Goal: Task Accomplishment & Management: Complete application form

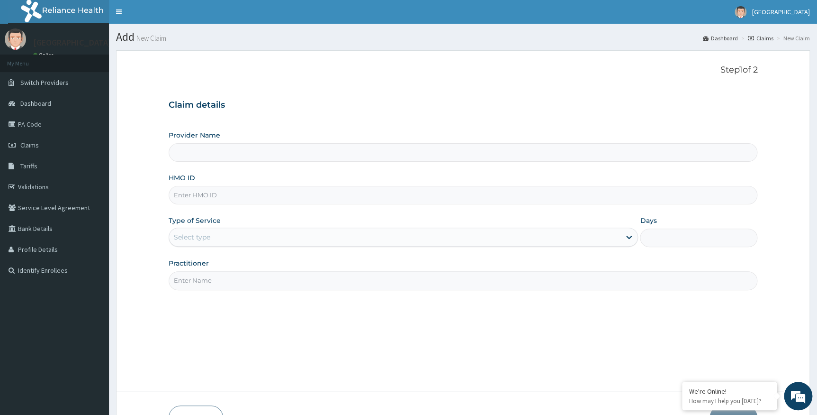
type input "Alpha Gorretti Hospital"
paste input "HII/10007/A"
type input "HII/10007/A"
click at [387, 235] on div "Select type" at bounding box center [395, 236] width 452 height 15
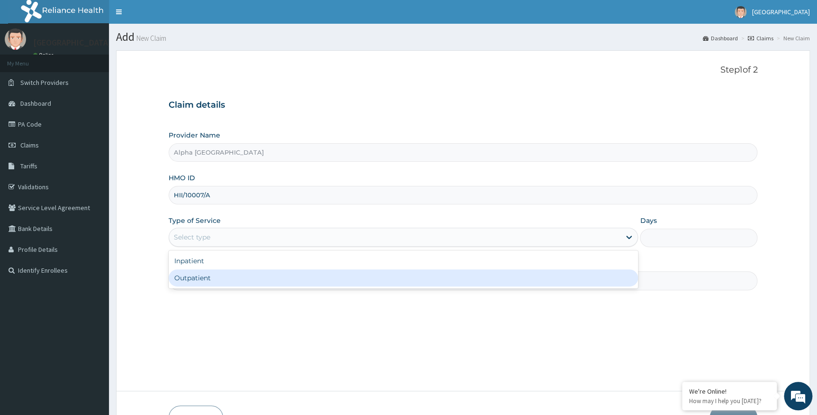
click at [274, 275] on div "Outpatient" at bounding box center [404, 277] width 470 height 17
type input "1"
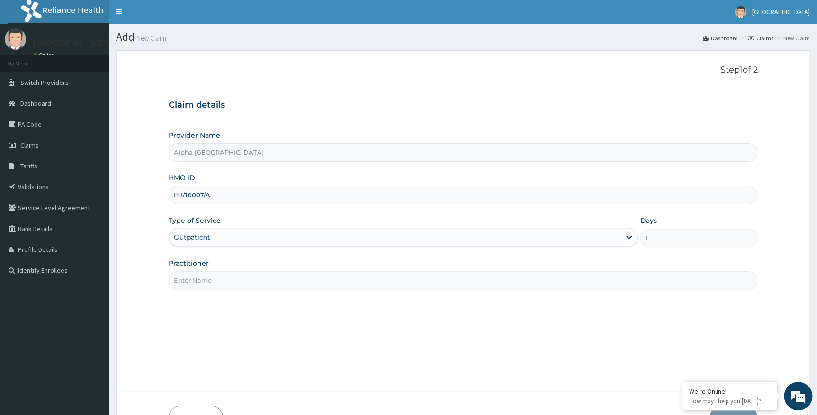
click at [275, 275] on input "Practitioner" at bounding box center [463, 280] width 589 height 18
type input "d"
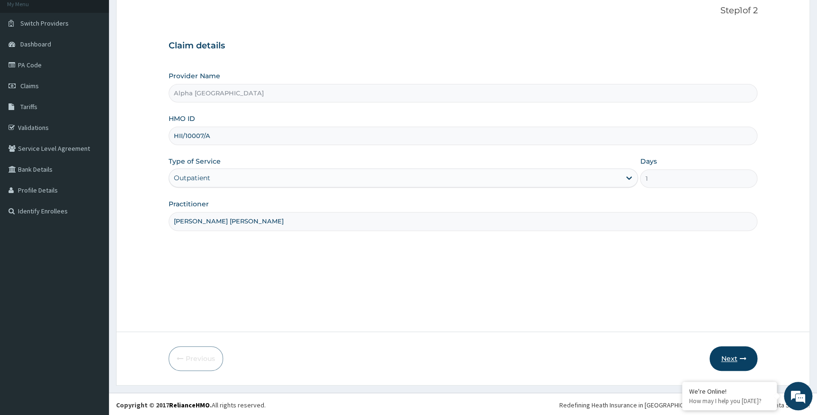
scroll to position [61, 0]
type input "DR UKWU ADAOBI"
click at [734, 355] on button "Next" at bounding box center [734, 356] width 48 height 25
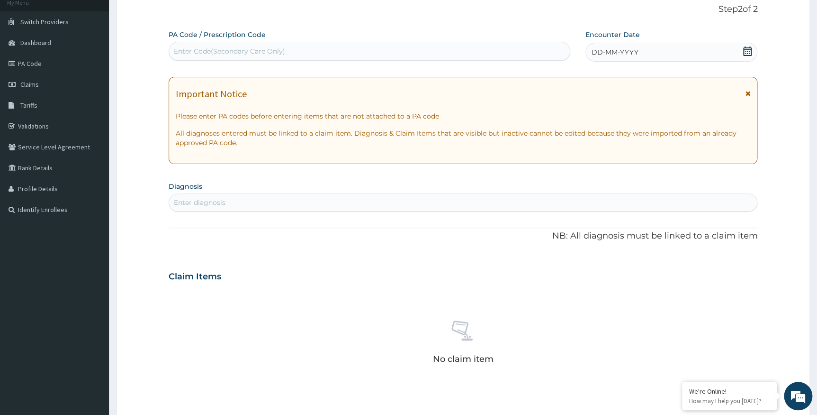
click at [510, 46] on div "Enter Code(Secondary Care Only)" at bounding box center [369, 51] width 401 height 15
paste input "PA/D06051"
type input "PA/D06051"
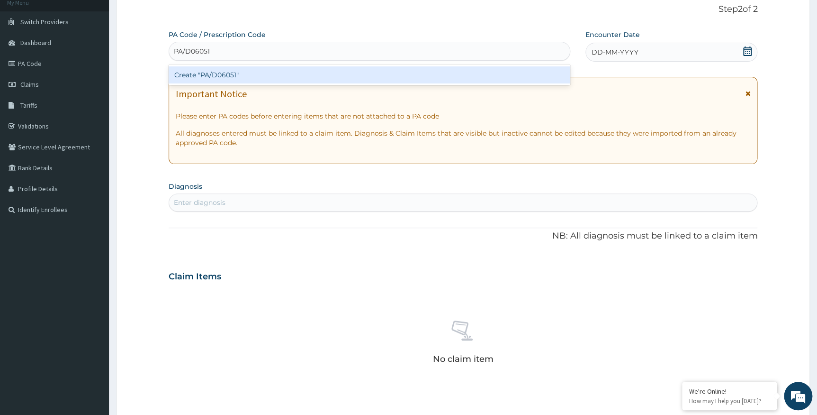
click at [481, 80] on div "Create "PA/D06051"" at bounding box center [370, 74] width 402 height 17
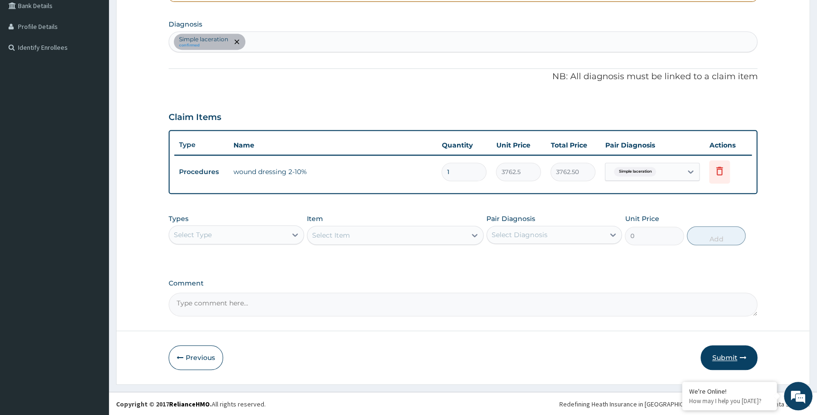
click at [725, 353] on button "Submit" at bounding box center [729, 357] width 57 height 25
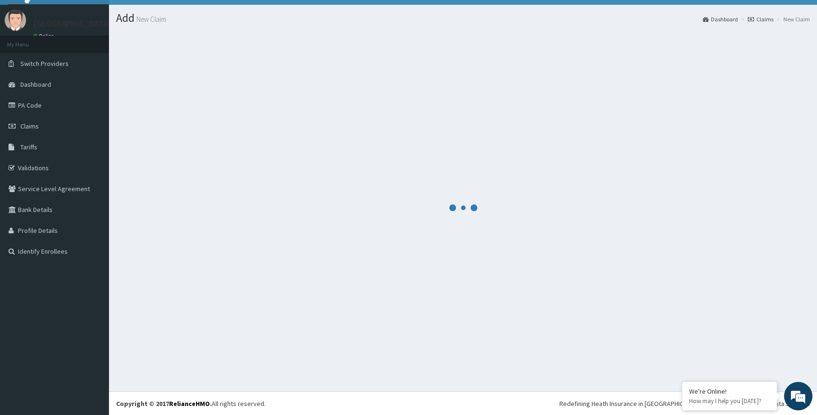
scroll to position [223, 0]
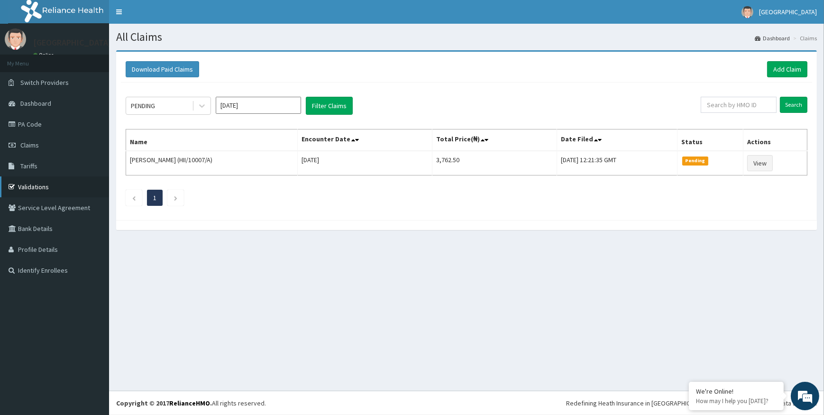
click at [41, 184] on link "Validations" at bounding box center [54, 186] width 109 height 21
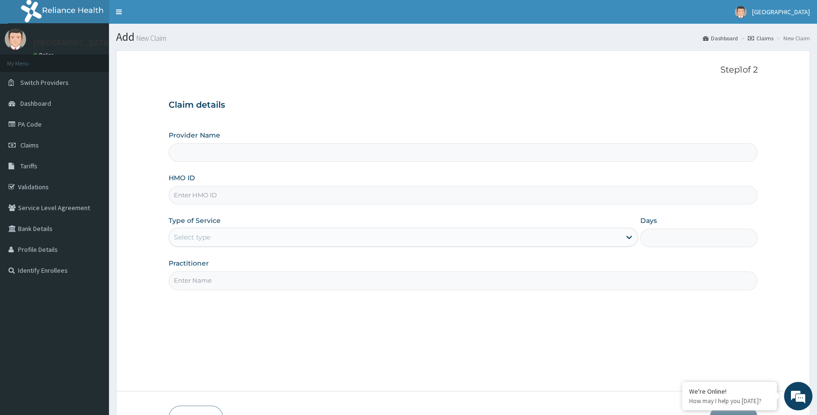
paste input "AEN/10318/E"
type input "AEN/10318/E"
click at [250, 235] on div "Select type" at bounding box center [395, 236] width 452 height 15
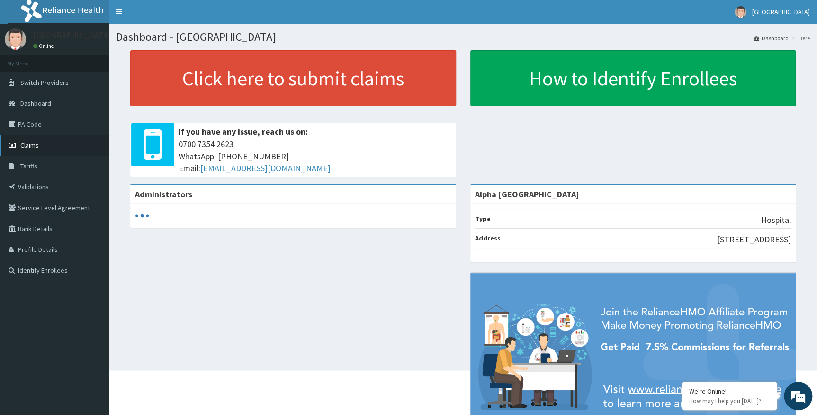
click at [37, 142] on span "Claims" at bounding box center [29, 145] width 18 height 9
click at [27, 146] on span "Claims" at bounding box center [29, 145] width 18 height 9
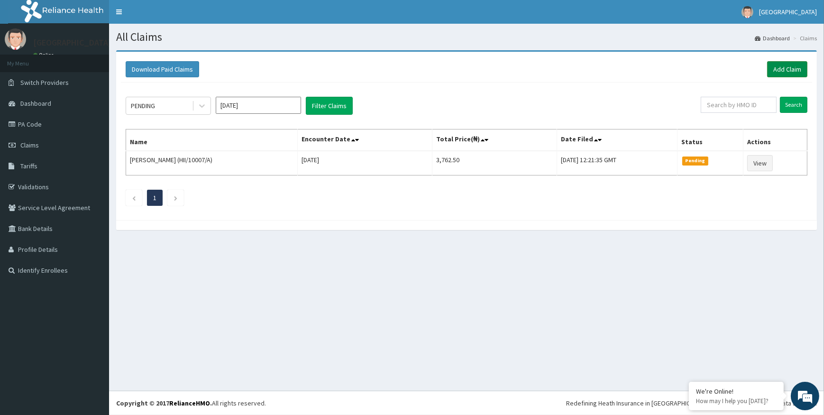
click at [784, 66] on link "Add Claim" at bounding box center [787, 69] width 40 height 16
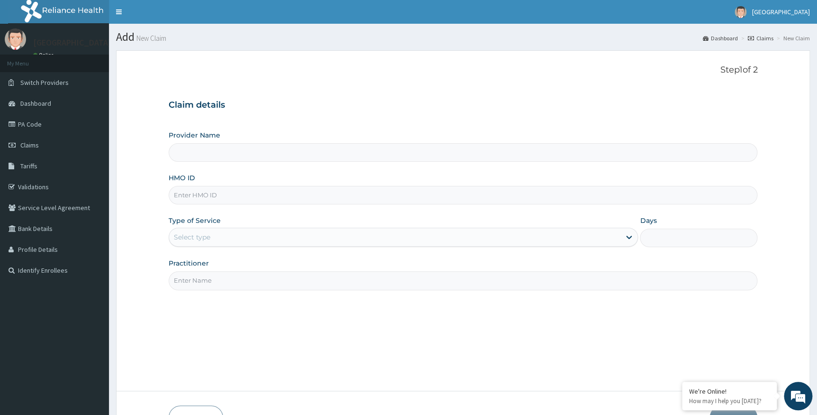
type input "Alpha [GEOGRAPHIC_DATA]"
paste input "AEN/10318/E"
type input "AEN/10318/E"
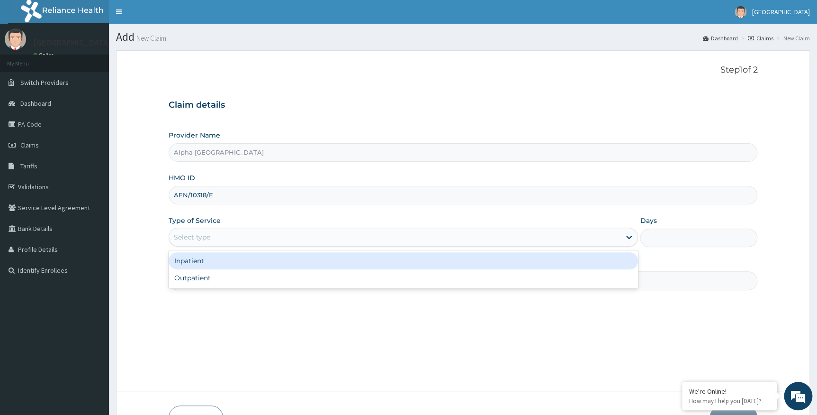
click at [241, 233] on div "Select type" at bounding box center [395, 236] width 452 height 15
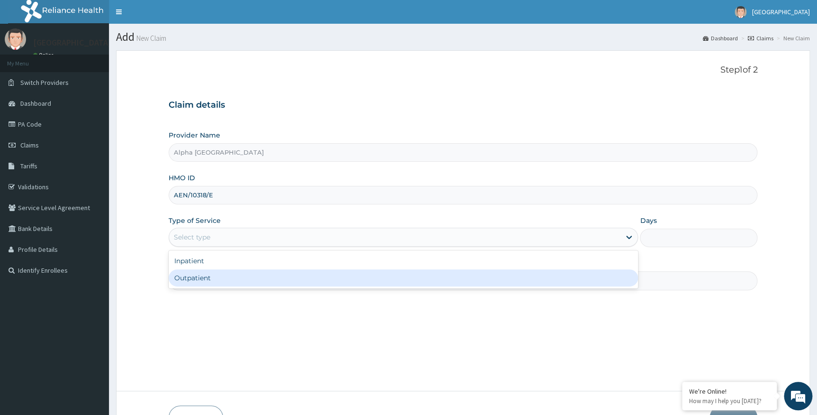
click at [222, 275] on div "Outpatient" at bounding box center [404, 277] width 470 height 17
type input "1"
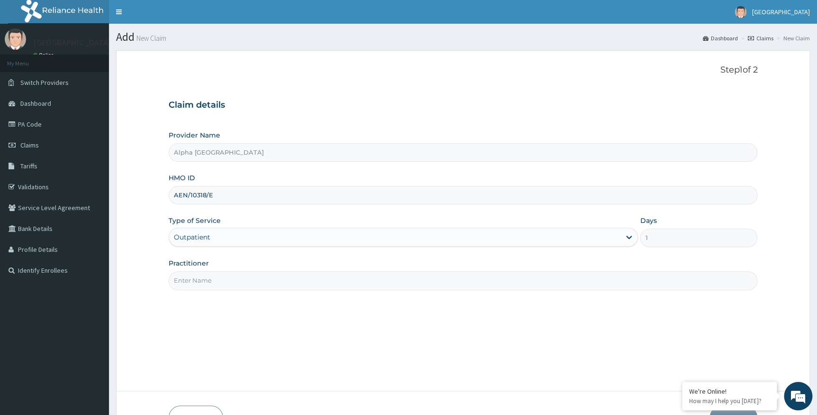
click at [231, 275] on input "Practitioner" at bounding box center [463, 280] width 589 height 18
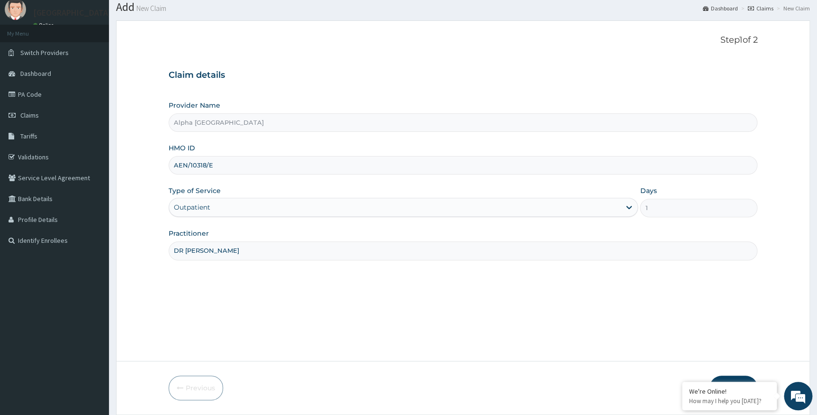
scroll to position [61, 0]
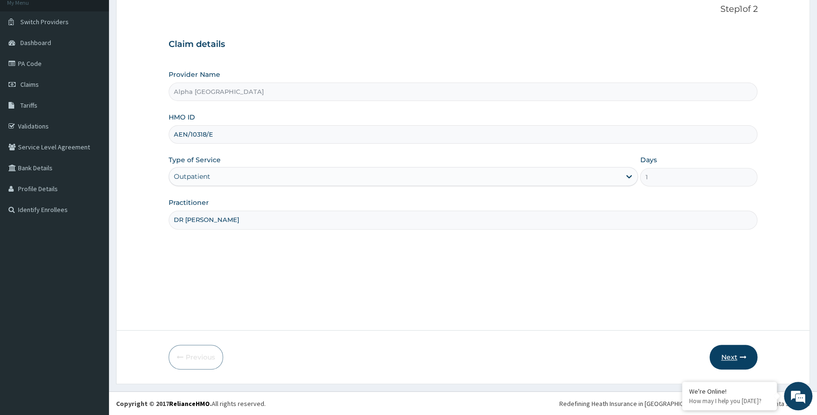
type input "DR CHUKWUMATI"
click at [723, 352] on button "Next" at bounding box center [734, 356] width 48 height 25
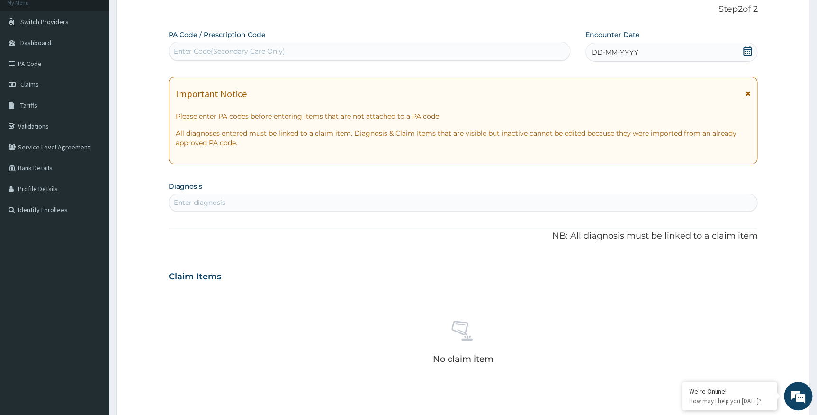
click at [705, 45] on div "DD-MM-YYYY" at bounding box center [672, 52] width 172 height 19
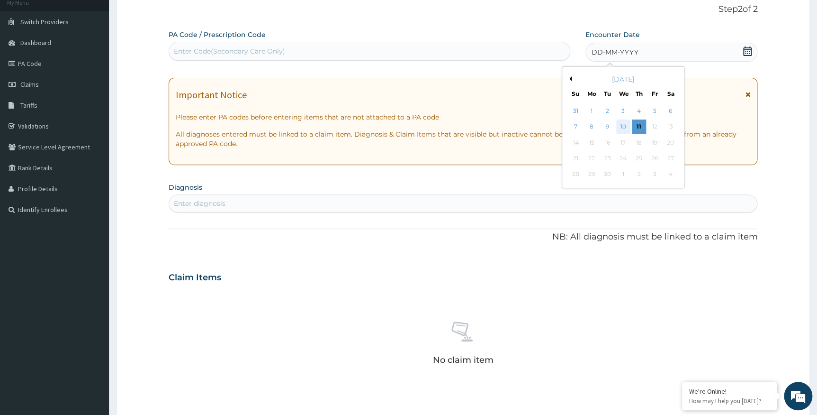
click at [622, 125] on div "10" at bounding box center [623, 127] width 14 height 14
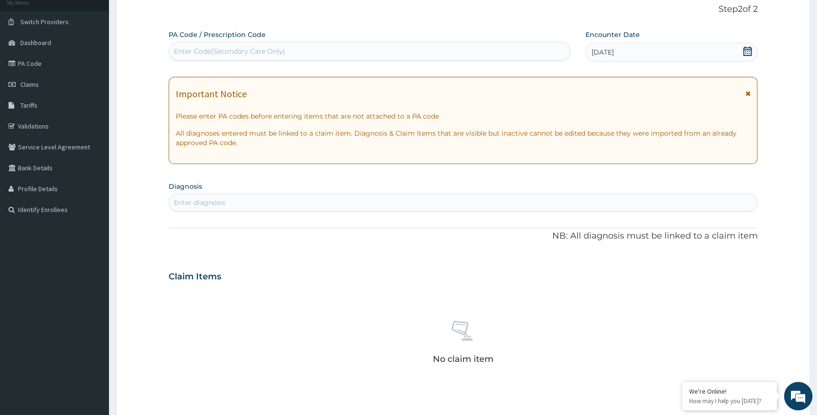
click at [407, 204] on div "Enter diagnosis" at bounding box center [463, 202] width 589 height 15
type input "ACUTE GASTRI"
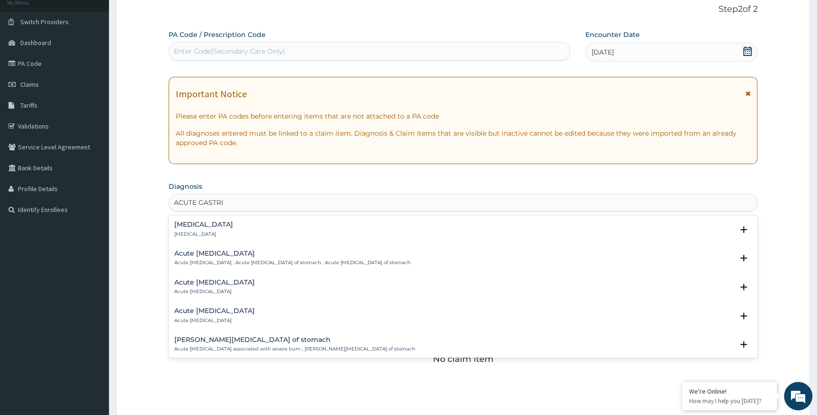
click at [217, 221] on h4 "Acute gastritis" at bounding box center [203, 224] width 59 height 7
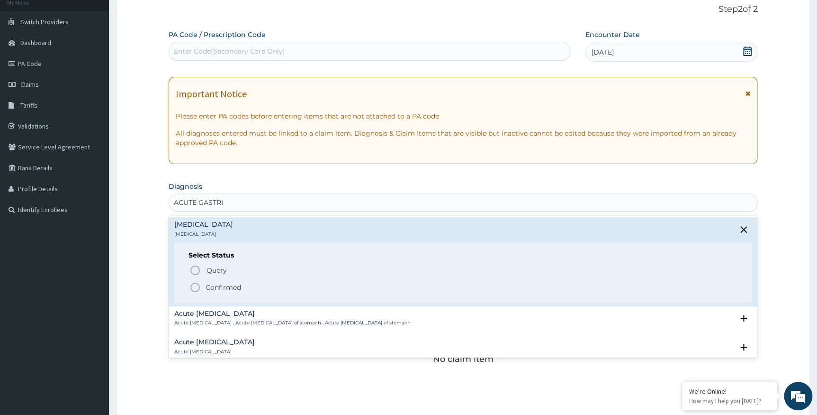
click at [196, 286] on icon "status option filled" at bounding box center [195, 286] width 11 height 11
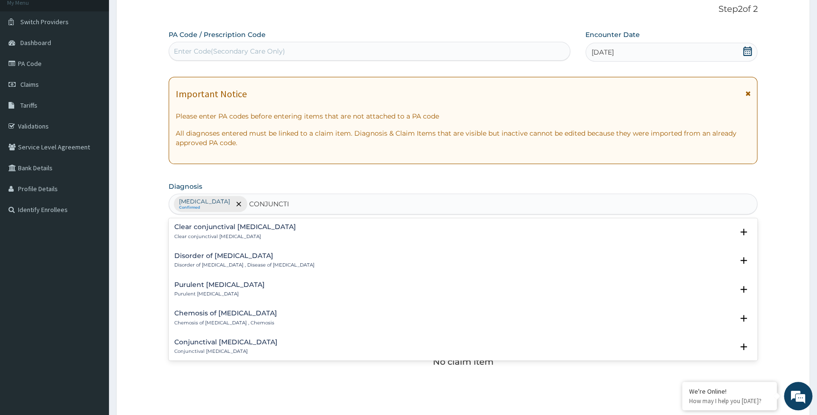
scroll to position [1084, 0]
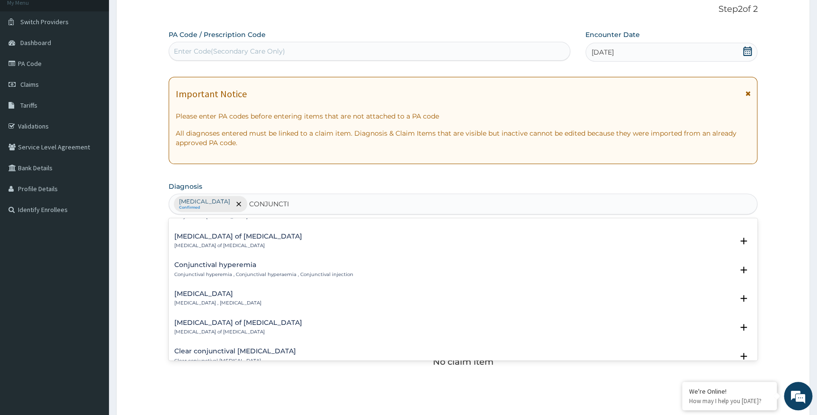
click at [249, 203] on input "CONJUNCTI" at bounding box center [269, 203] width 41 height 9
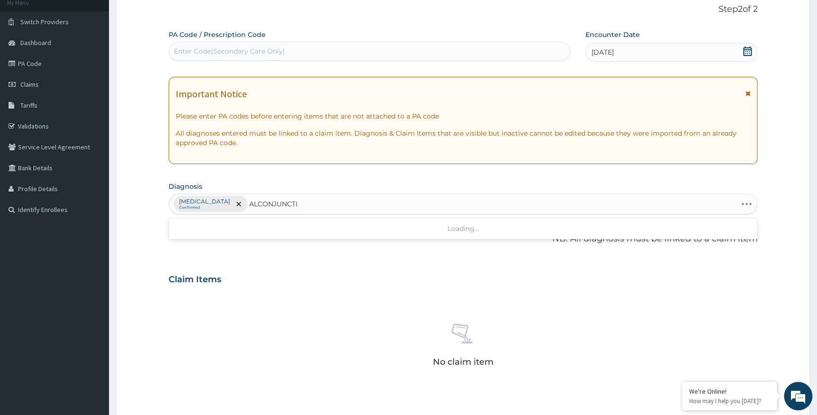
scroll to position [0, 0]
type input "ALLERGIC CONJUNCTI"
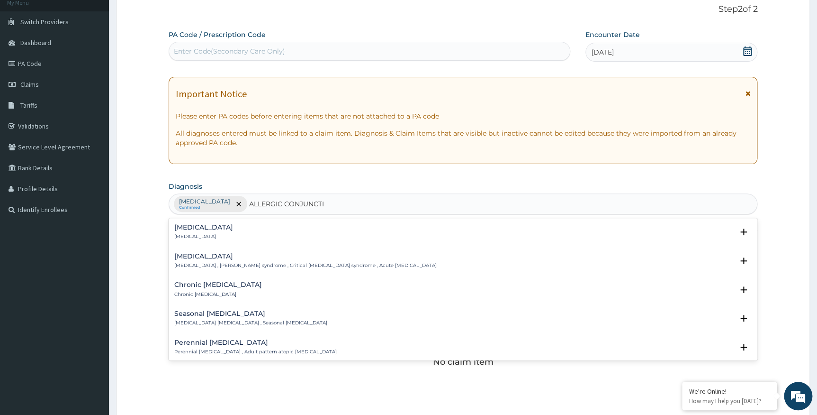
click at [216, 229] on h4 "Allergic conjunctivitis" at bounding box center [203, 227] width 59 height 7
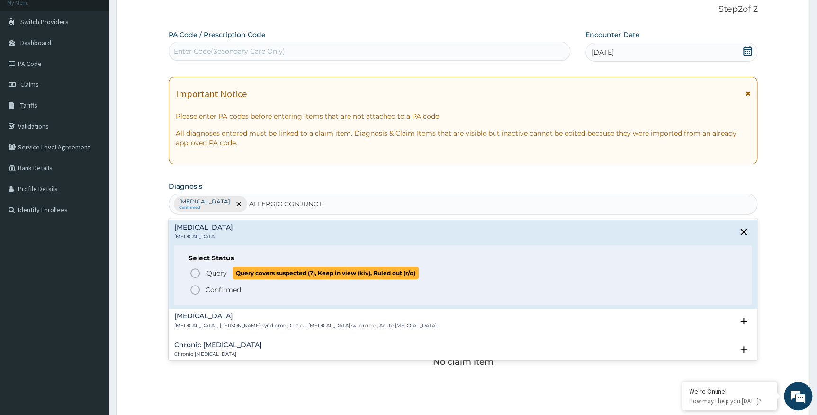
click at [195, 267] on icon "status option query" at bounding box center [195, 272] width 11 height 11
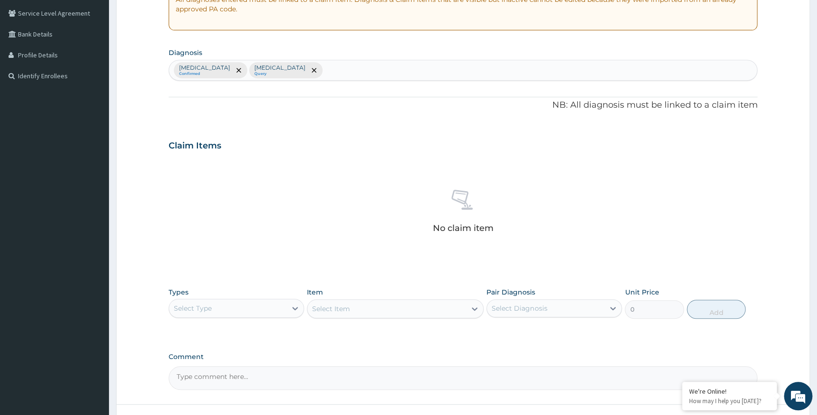
scroll to position [233, 0]
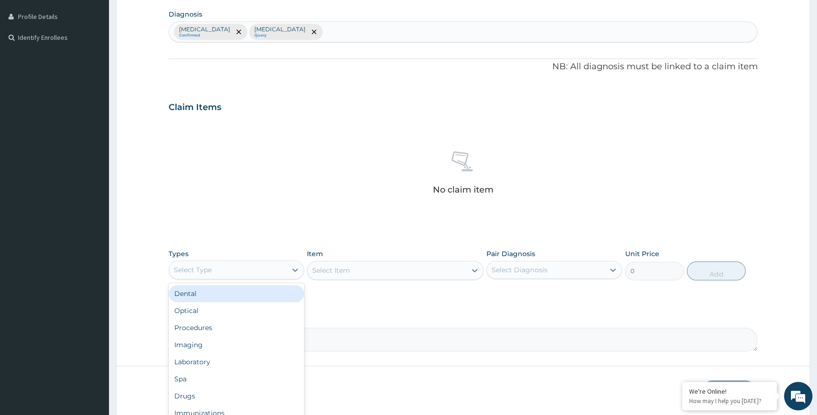
drag, startPoint x: 278, startPoint y: 268, endPoint x: 279, endPoint y: 273, distance: 5.2
click at [278, 269] on div "Select Type" at bounding box center [228, 269] width 118 height 15
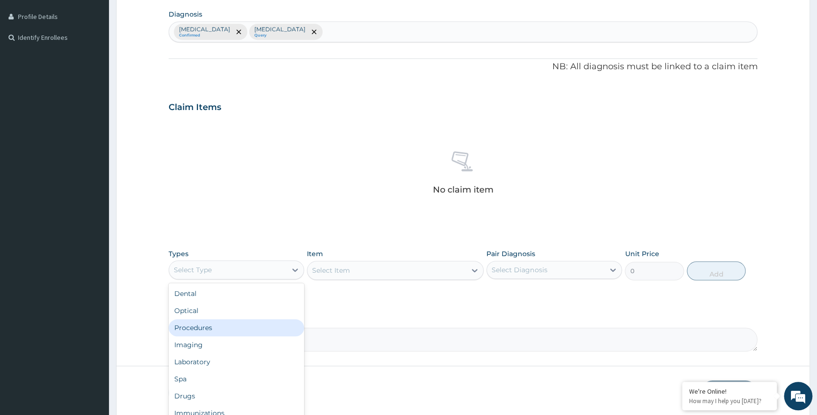
click at [257, 322] on div "Procedures" at bounding box center [237, 327] width 136 height 17
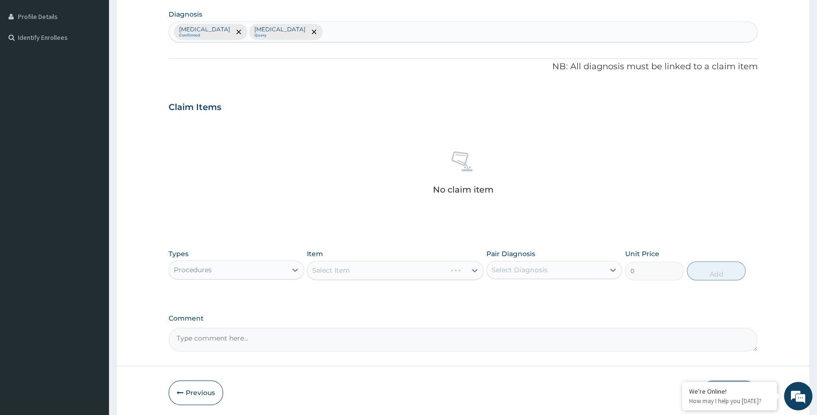
click at [461, 259] on div "Item Select Item" at bounding box center [395, 264] width 177 height 31
click at [466, 271] on div "Select Item" at bounding box center [395, 270] width 177 height 19
click at [469, 268] on div at bounding box center [474, 270] width 17 height 17
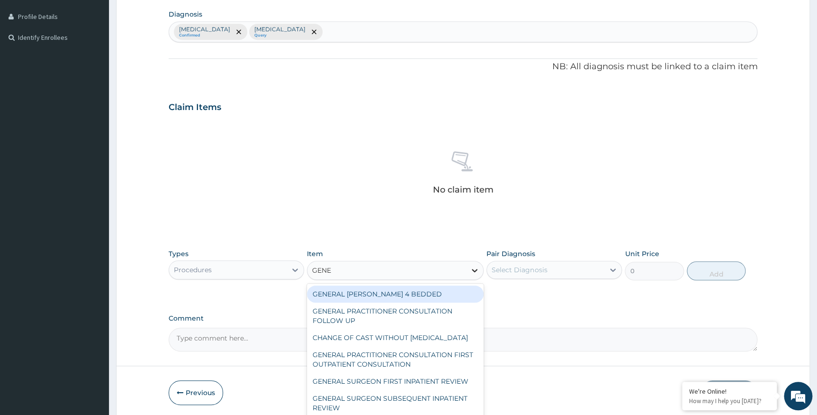
type input "GENER"
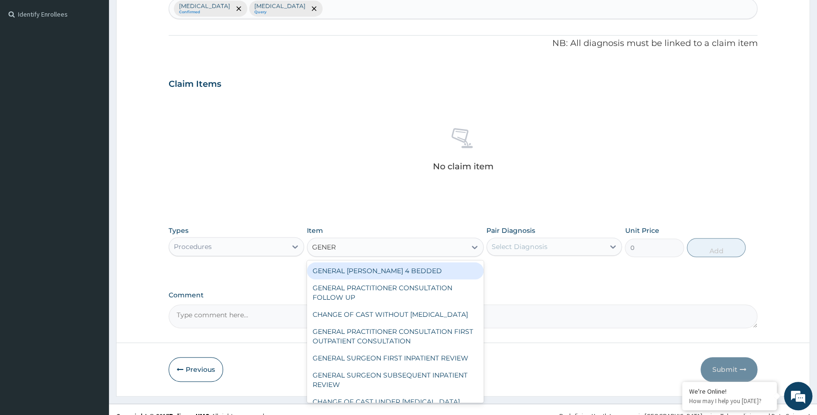
scroll to position [268, 0]
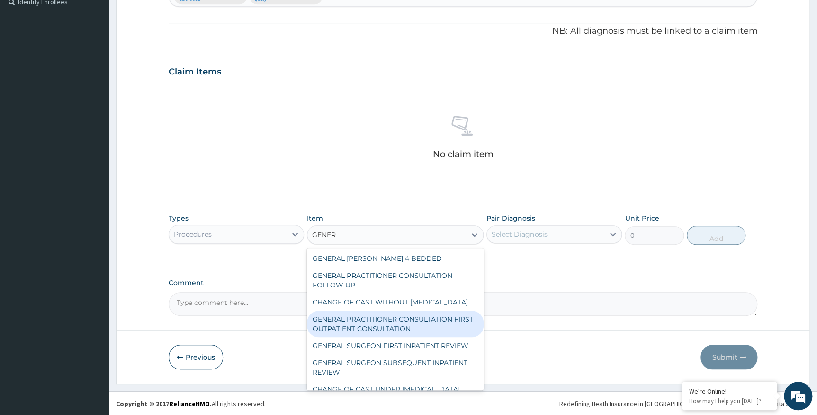
click at [440, 330] on div "GENERAL PRACTITIONER CONSULTATION FIRST OUTPATIENT CONSULTATION" at bounding box center [395, 323] width 177 height 27
type input "3547.5"
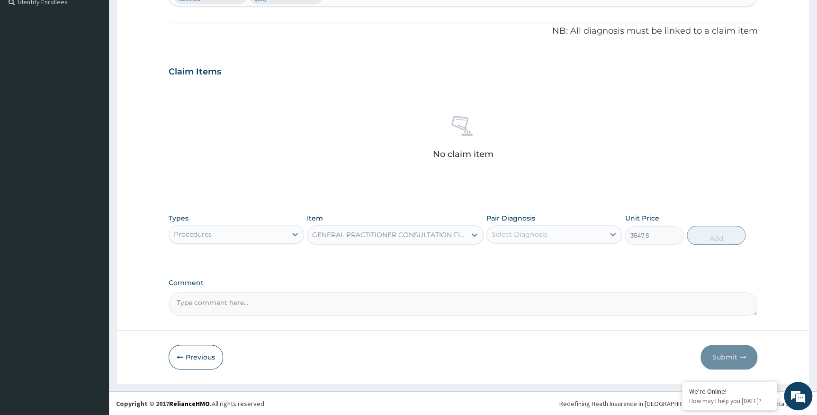
click at [587, 232] on div "Select Diagnosis" at bounding box center [546, 233] width 118 height 15
click at [557, 261] on div "Acute gastritis" at bounding box center [555, 258] width 136 height 19
checkbox input "true"
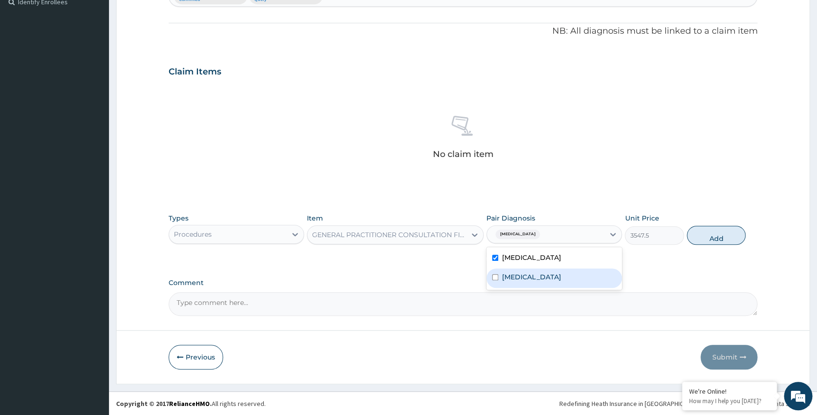
click at [563, 282] on div "Allergic conjunctivitis" at bounding box center [555, 277] width 136 height 19
checkbox input "true"
click at [711, 232] on button "Add" at bounding box center [716, 235] width 59 height 19
type input "0"
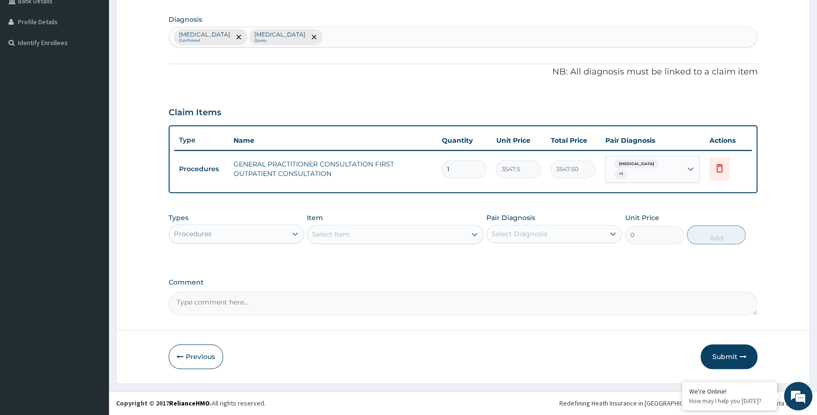
scroll to position [223, 0]
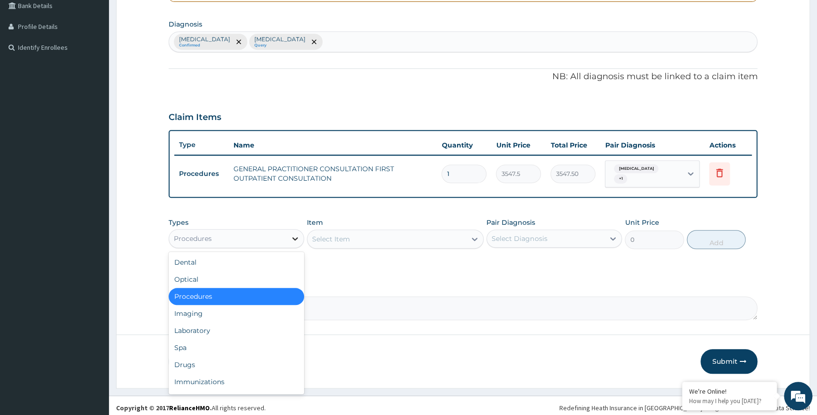
click at [290, 234] on icon at bounding box center [294, 238] width 9 height 9
click at [237, 356] on div "Drugs" at bounding box center [237, 364] width 136 height 17
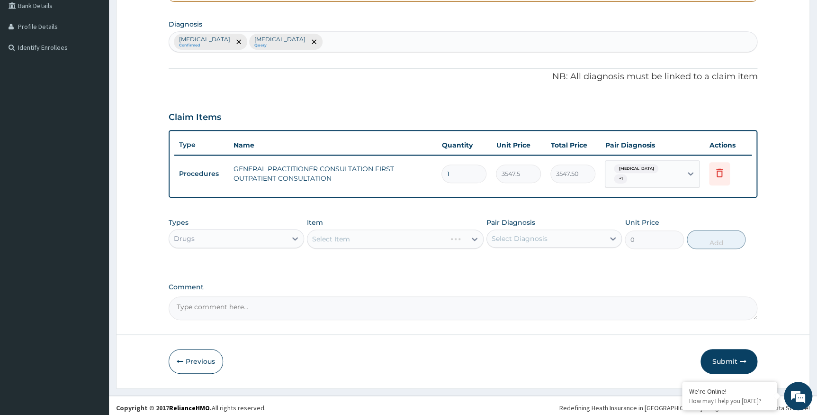
click at [412, 234] on div "Select Item" at bounding box center [395, 238] width 177 height 19
click at [453, 235] on div "Select Item" at bounding box center [387, 238] width 159 height 15
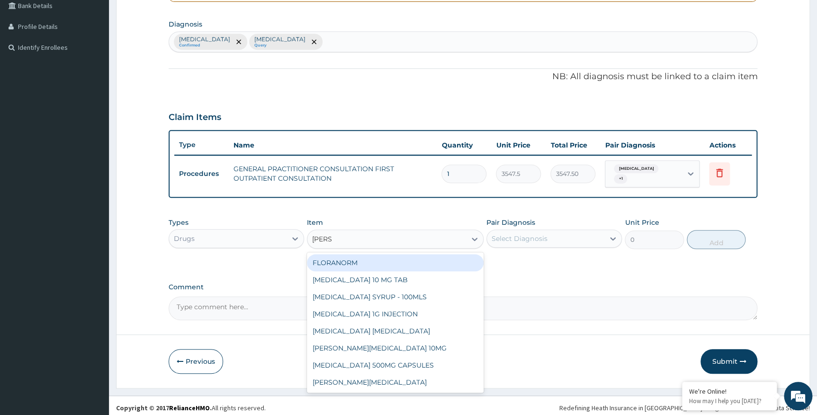
type input "LORAT"
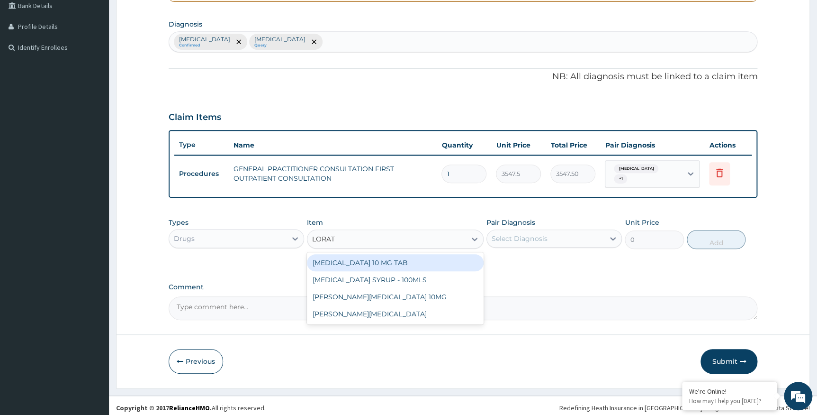
click at [403, 254] on div "LORATADINE 10 MG TAB" at bounding box center [395, 262] width 177 height 17
type input "59.12500000000001"
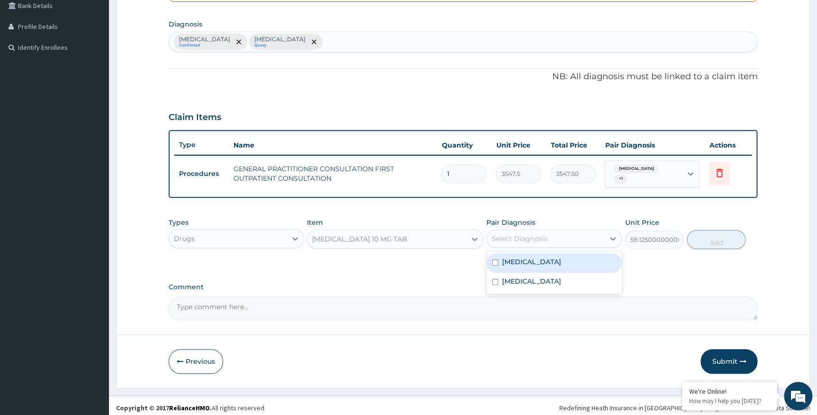
click at [534, 235] on div "Select Diagnosis" at bounding box center [519, 238] width 55 height 9
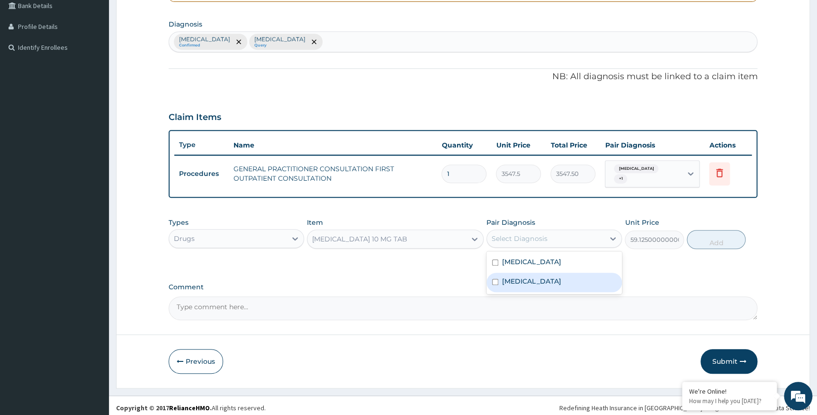
drag, startPoint x: 562, startPoint y: 279, endPoint x: 618, endPoint y: 262, distance: 58.6
click at [561, 279] on label "Allergic conjunctivitis" at bounding box center [531, 280] width 59 height 9
checkbox input "true"
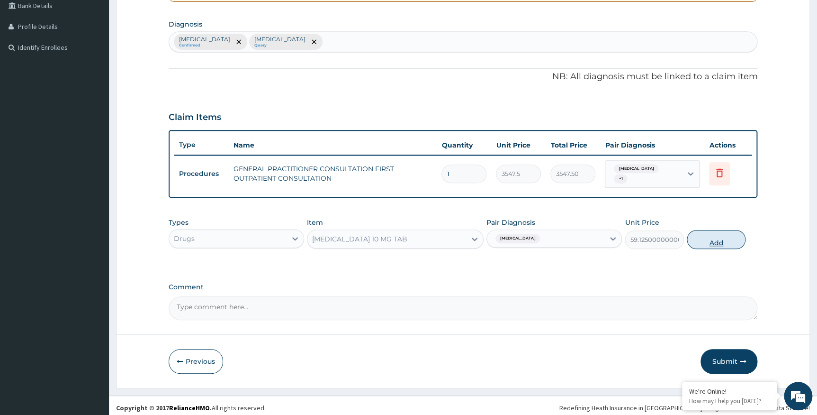
click at [724, 236] on button "Add" at bounding box center [716, 239] width 59 height 19
type input "0"
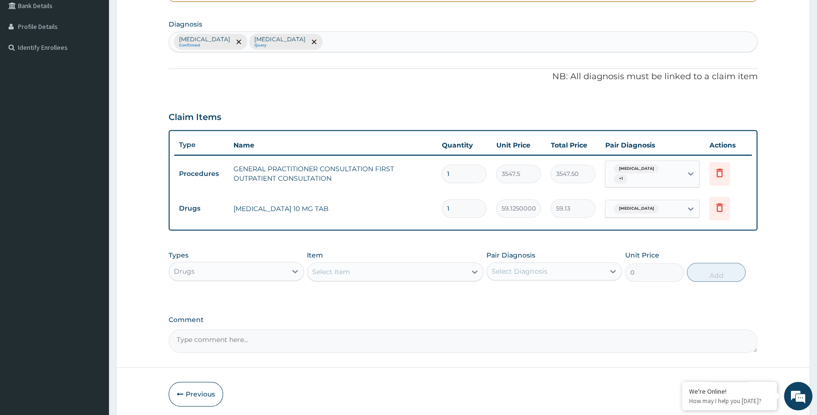
type input "0.00"
type input "5"
type input "295.63"
type input "5"
click at [460, 265] on div "Select Item" at bounding box center [387, 271] width 159 height 15
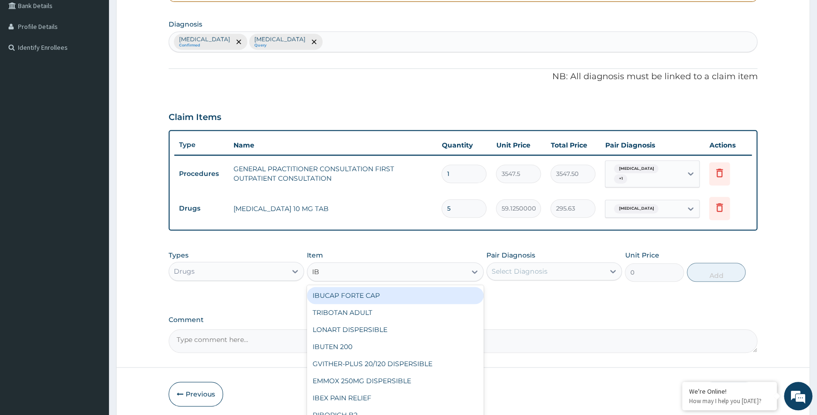
type input "I"
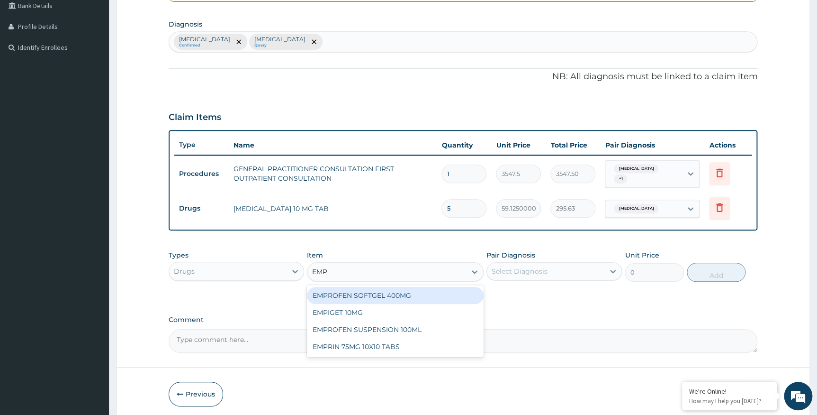
type input "EMPR"
drag, startPoint x: 419, startPoint y: 289, endPoint x: 478, endPoint y: 280, distance: 59.0
click at [425, 289] on div "EMPROFEN SOFTGEL 400MG" at bounding box center [395, 295] width 177 height 17
type input "118.25000000000001"
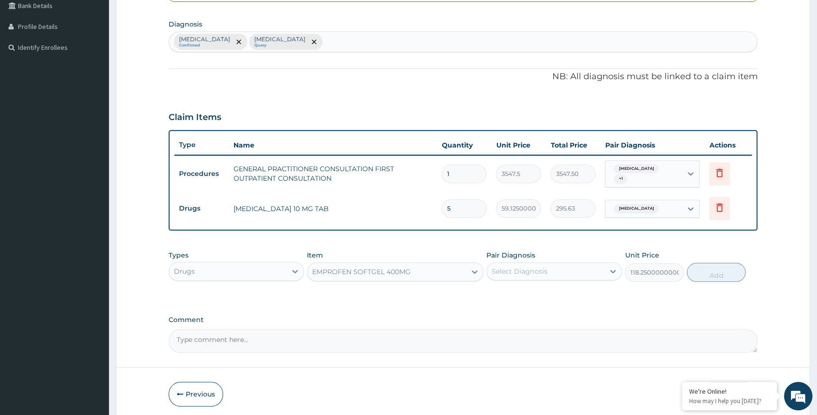
click at [505, 271] on div "Select Diagnosis" at bounding box center [519, 270] width 55 height 9
click at [544, 292] on label "Acute gastritis" at bounding box center [531, 294] width 59 height 9
checkbox input "true"
click at [702, 270] on button "Add" at bounding box center [716, 272] width 59 height 19
type input "0"
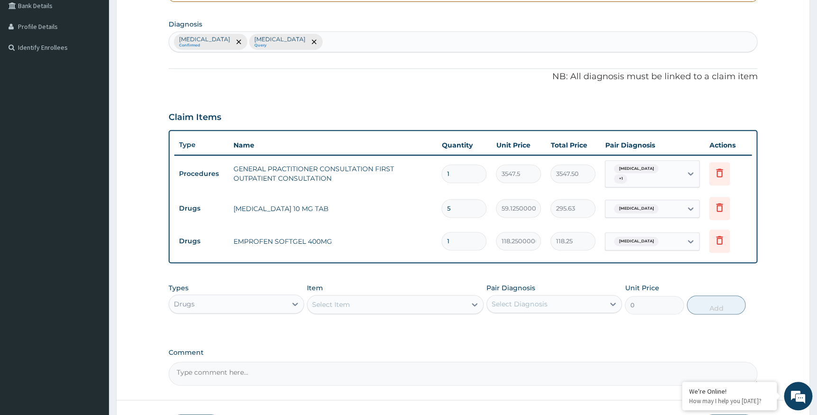
type input "10"
type input "1182.50"
type input "10"
click at [437, 301] on div "Select Item" at bounding box center [387, 304] width 159 height 15
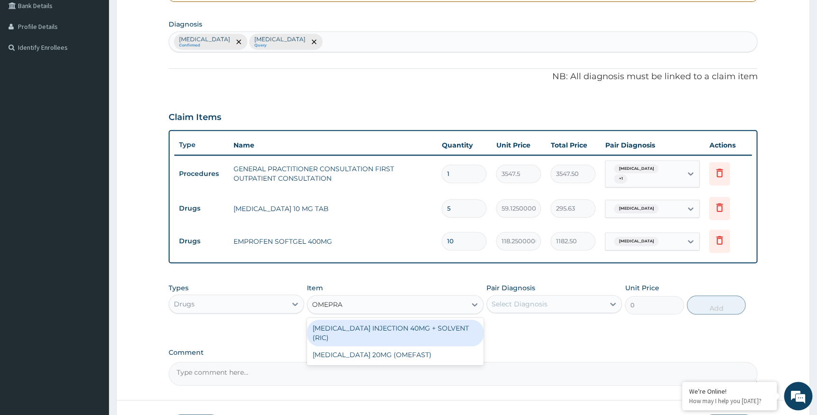
type input "OMEPRAZ"
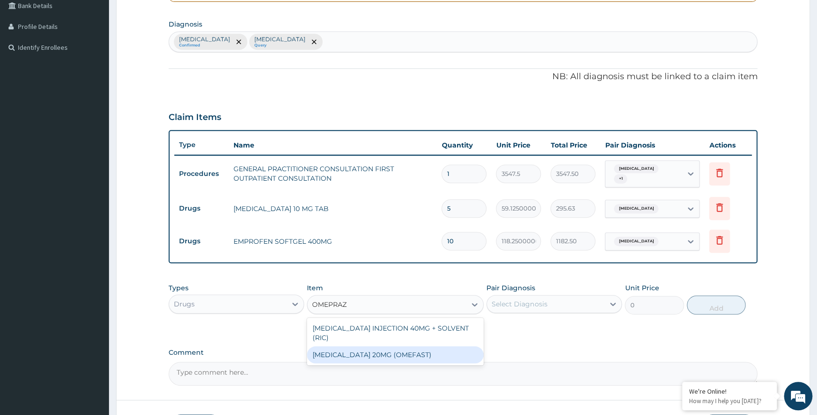
click at [377, 349] on div "OMEPRAZOLE INJECTION 40MG + SOLVENT (RIC) OMEPRAZOLE 20MG (OMEFAST)" at bounding box center [395, 340] width 177 height 47
click at [443, 346] on div "OMEPRAZOLE 20MG (OMEFAST)" at bounding box center [395, 354] width 177 height 17
type input "82.77499999999999"
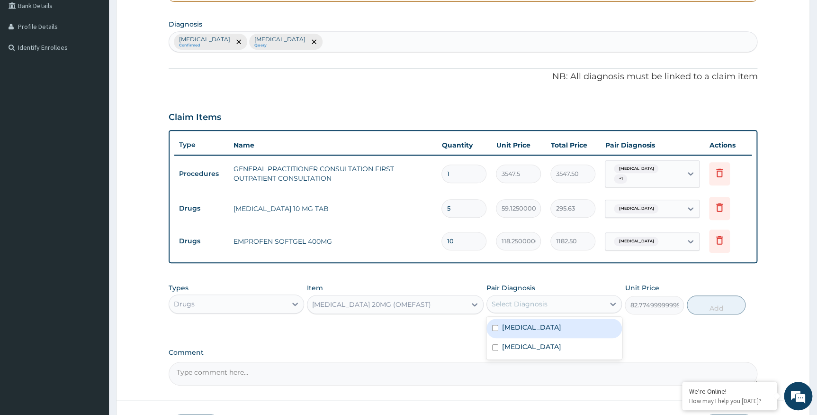
click at [547, 296] on div "Select Diagnosis" at bounding box center [546, 303] width 118 height 15
click at [559, 322] on div "Acute gastritis" at bounding box center [555, 327] width 136 height 19
checkbox input "true"
click at [722, 300] on button "Add" at bounding box center [716, 304] width 59 height 19
type input "0"
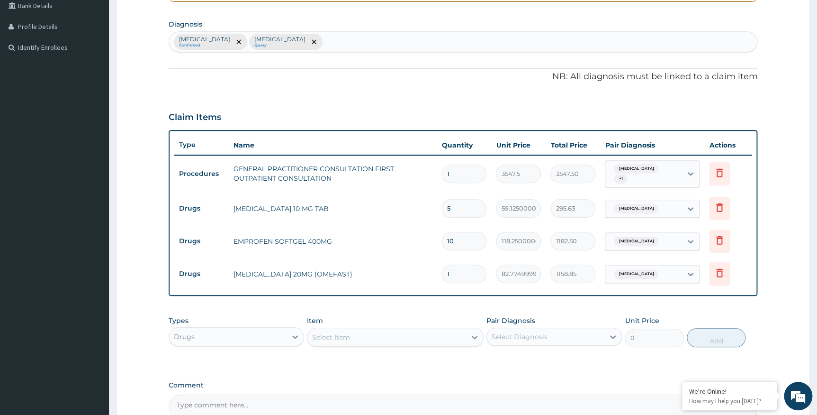
type input "14"
type input "1158.85"
type input "14"
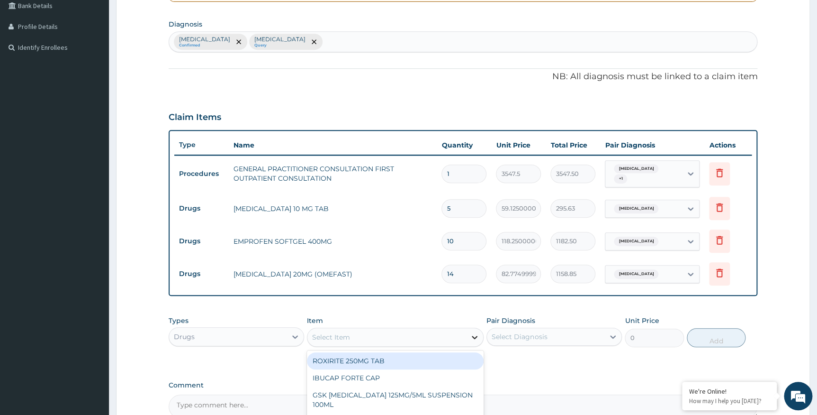
click at [468, 329] on div at bounding box center [474, 336] width 17 height 17
type input "GEST"
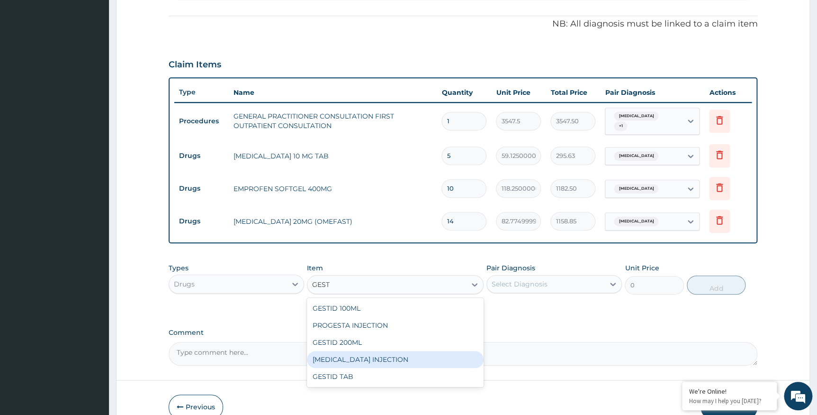
scroll to position [322, 0]
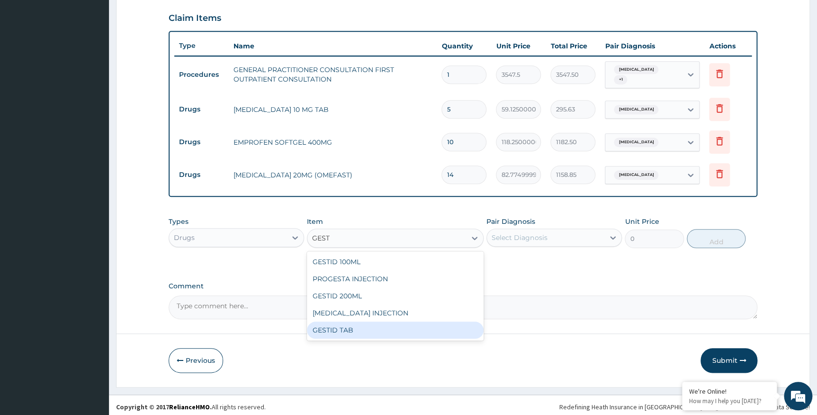
click at [419, 321] on div "GESTID TAB" at bounding box center [395, 329] width 177 height 17
type input "47.3"
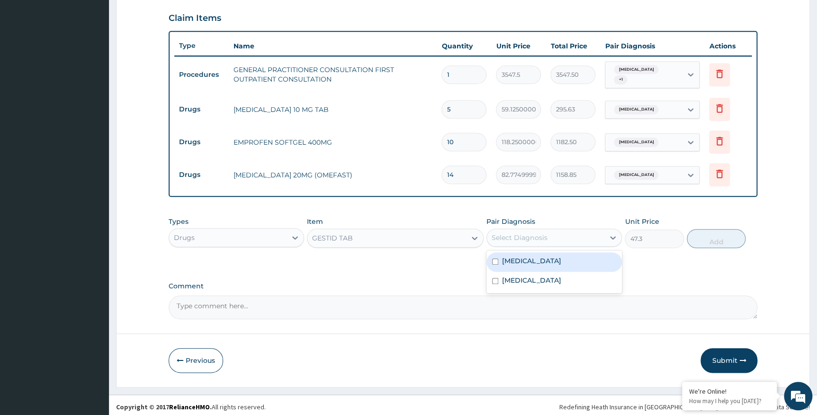
click at [550, 230] on div "Select Diagnosis" at bounding box center [546, 237] width 118 height 15
click at [548, 259] on label "Acute gastritis" at bounding box center [531, 260] width 59 height 9
checkbox input "true"
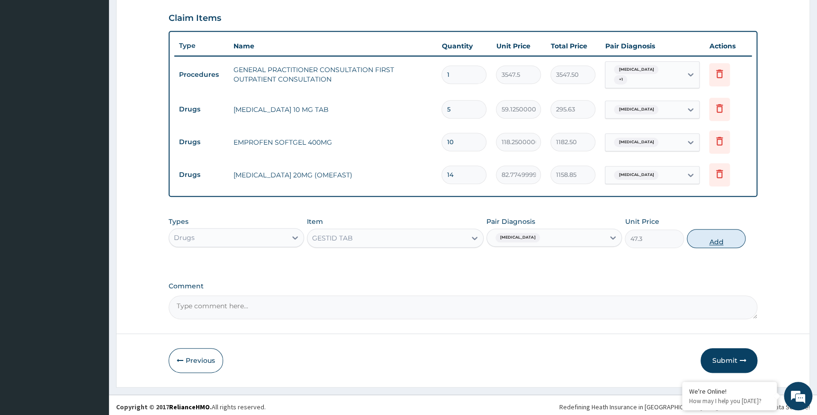
click at [716, 236] on button "Add" at bounding box center [716, 238] width 59 height 19
type input "0"
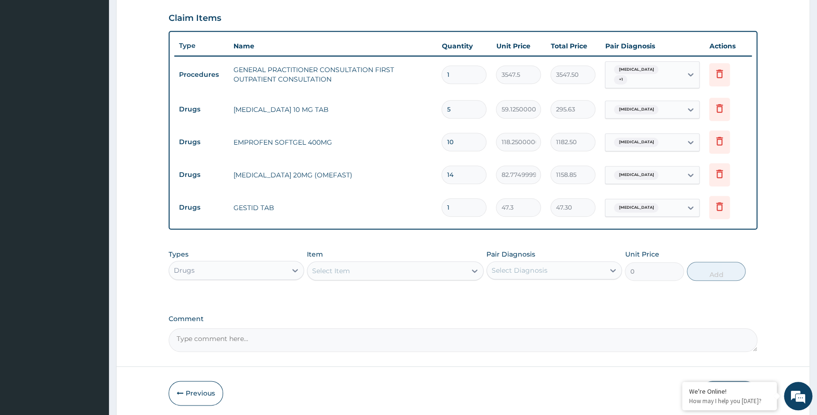
type input "0.00"
type input "2"
type input "94.60"
type input "21"
type input "993.30"
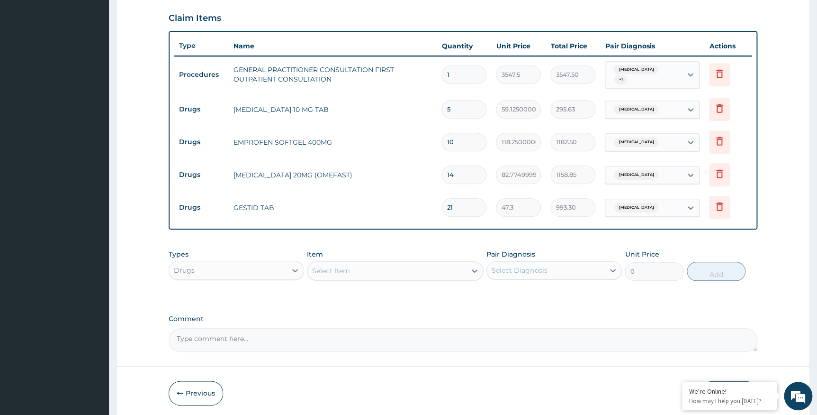
type input "21"
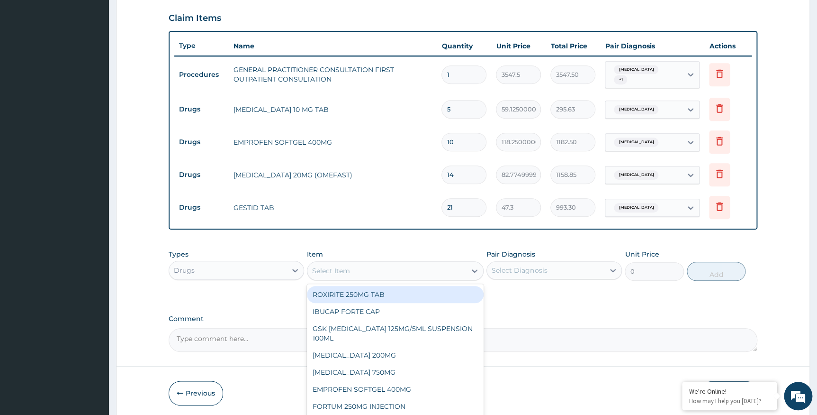
click at [425, 265] on div "Select Item" at bounding box center [387, 270] width 159 height 15
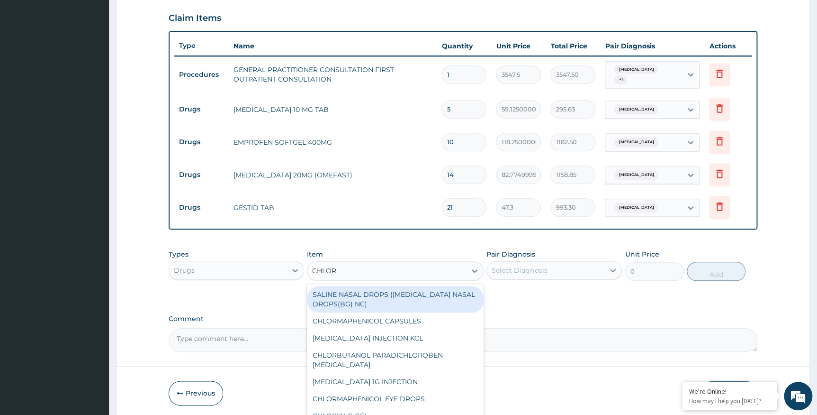
type input "CHLORA"
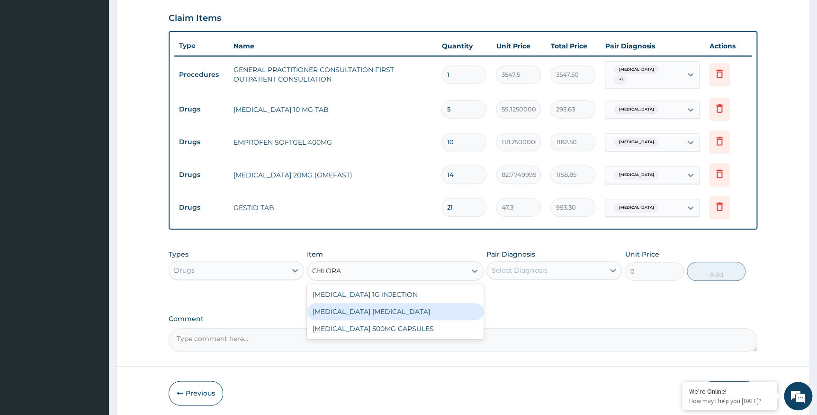
click at [430, 303] on div "CHLORAMPHENICOL EYE DROP" at bounding box center [395, 311] width 177 height 17
type input "1800"
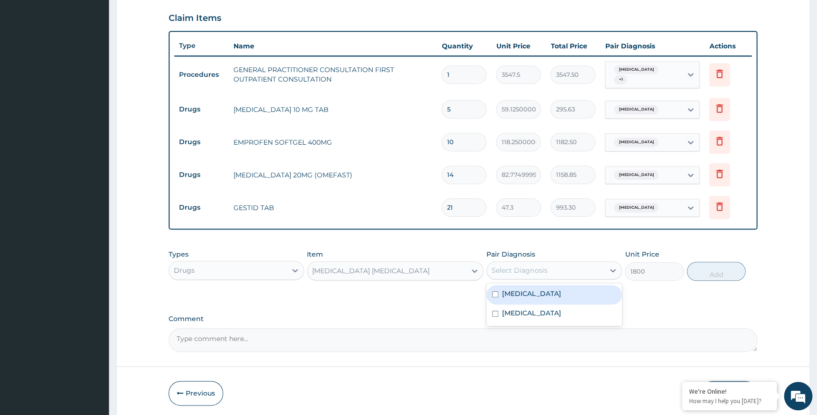
click at [572, 263] on div "Select Diagnosis" at bounding box center [546, 270] width 118 height 15
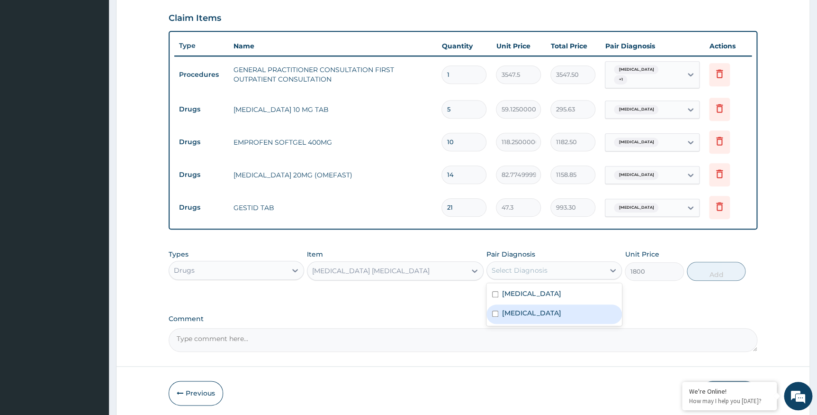
drag, startPoint x: 551, startPoint y: 315, endPoint x: 585, endPoint y: 301, distance: 37.4
click at [552, 314] on div "Allergic conjunctivitis" at bounding box center [555, 313] width 136 height 19
checkbox input "true"
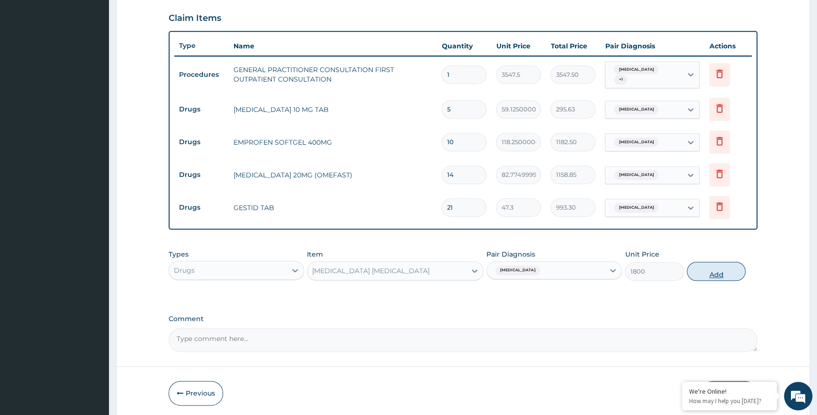
click at [726, 263] on button "Add" at bounding box center [716, 271] width 59 height 19
type input "0"
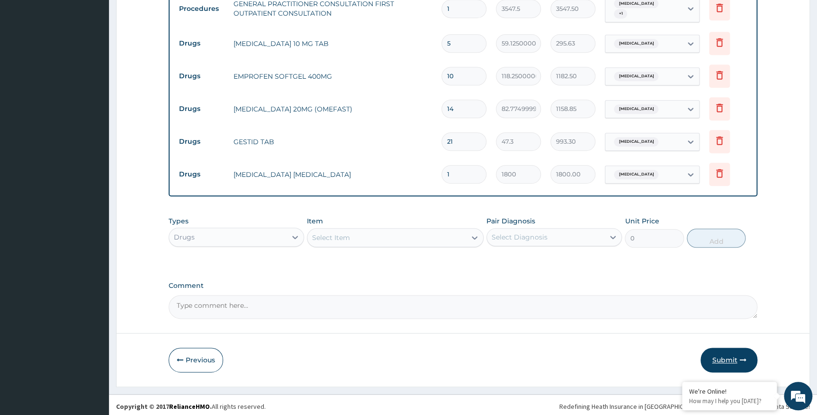
click at [730, 352] on button "Submit" at bounding box center [729, 359] width 57 height 25
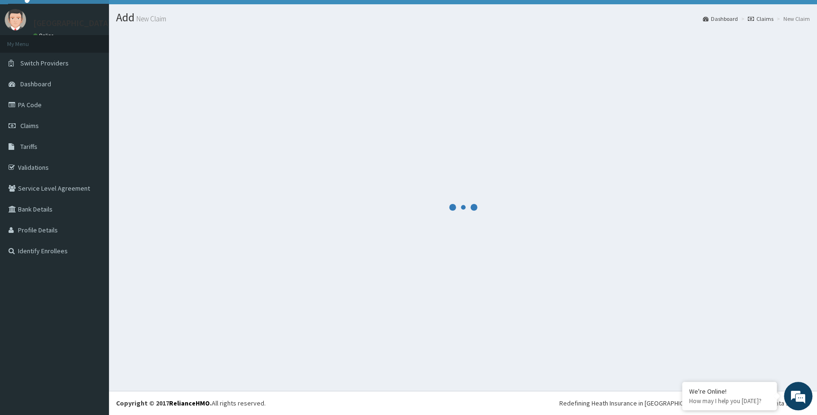
scroll to position [19, 0]
